Goal: Navigation & Orientation: Find specific page/section

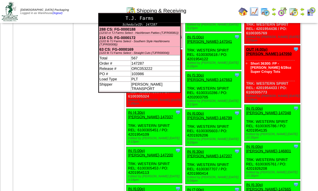
scroll to position [872, 0]
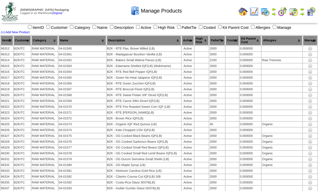
scroll to position [108, 0]
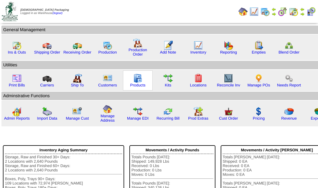
click at [135, 79] on img at bounding box center [137, 78] width 9 height 9
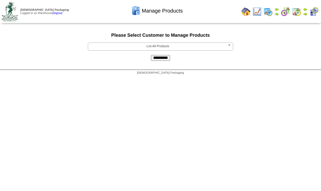
click at [230, 45] on b at bounding box center [230, 47] width 5 height 8
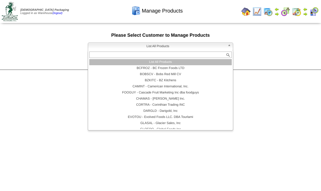
click at [190, 63] on li "List All Products" at bounding box center [160, 62] width 143 height 6
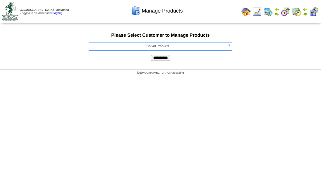
click at [164, 58] on input "**********" at bounding box center [160, 58] width 19 height 6
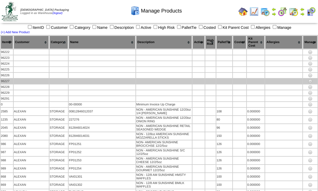
scroll to position [3912, 0]
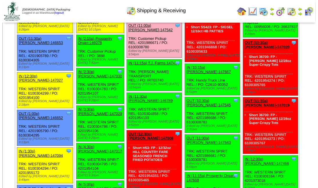
scroll to position [358, 0]
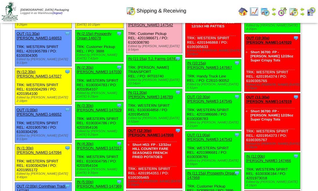
click at [152, 99] on link "IN (11:30a) Lamb-Weston-146789" at bounding box center [150, 94] width 45 height 9
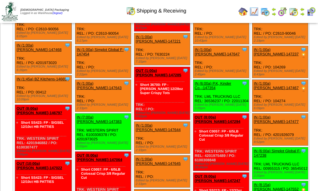
scroll to position [39, 0]
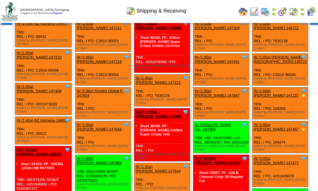
click at [296, 14] on img at bounding box center [293, 11] width 9 height 9
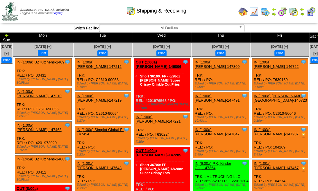
click at [302, 10] on img at bounding box center [302, 9] width 5 height 5
click at [9, 34] on img at bounding box center [6, 35] width 5 height 5
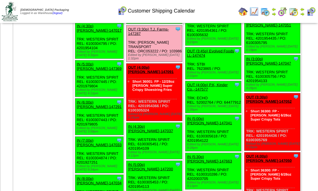
scroll to position [892, 0]
